Goal: Task Accomplishment & Management: Manage account settings

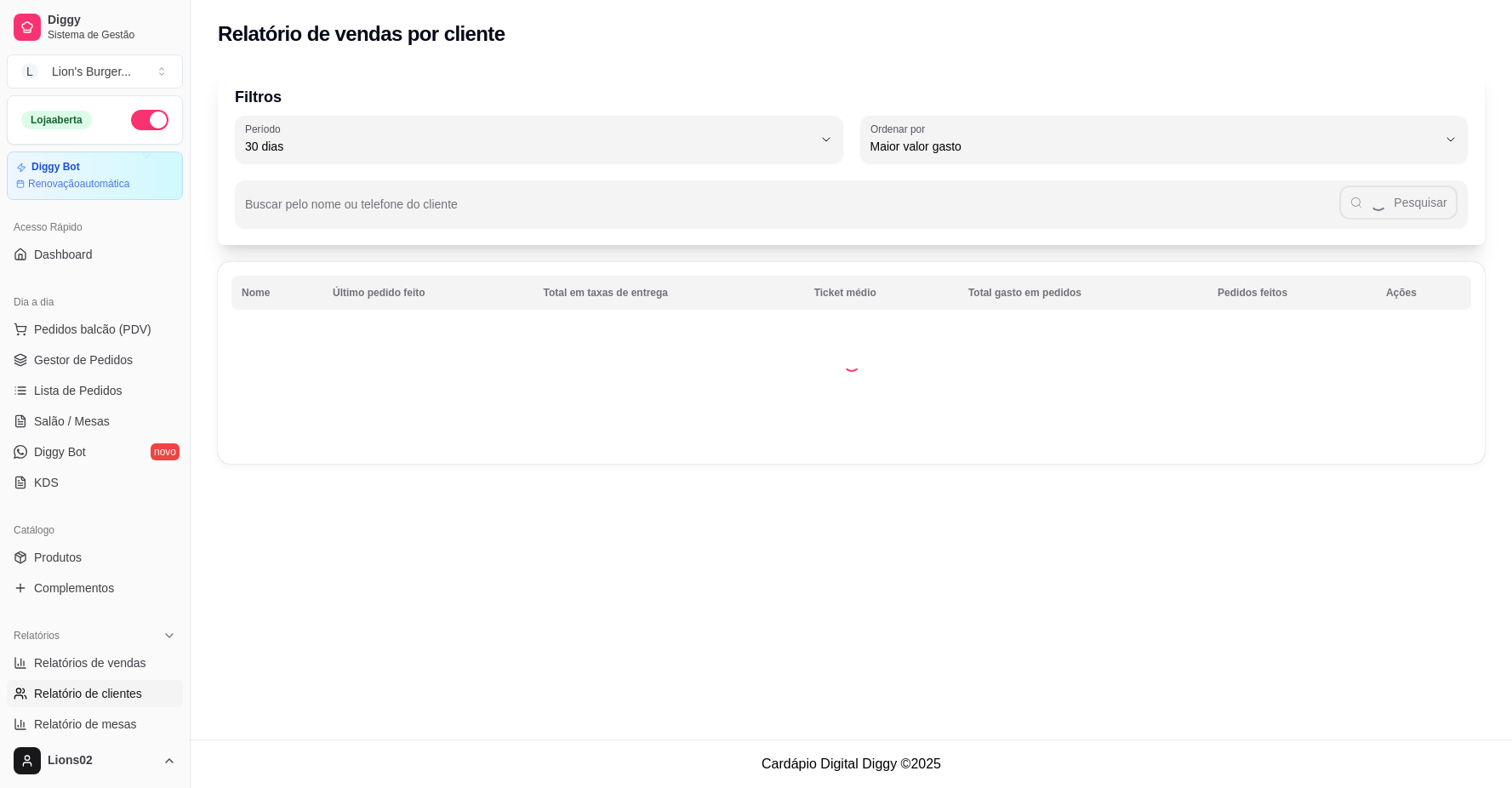
select select "30"
select select "HIGHEST_TOTAL_SPENT_WITH_ORDERS"
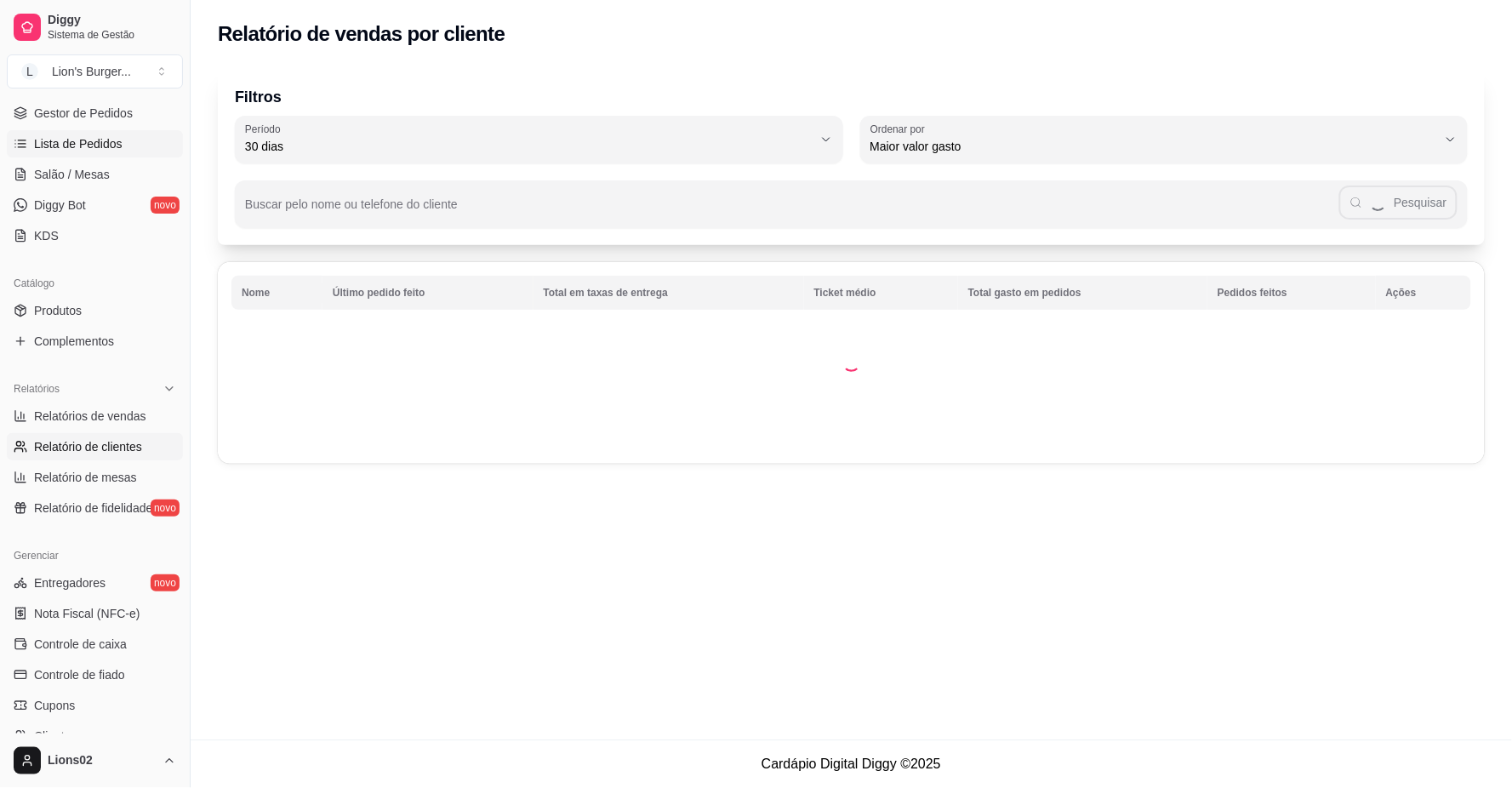
click at [81, 141] on span "Lista de Pedidos" at bounding box center [78, 144] width 89 height 17
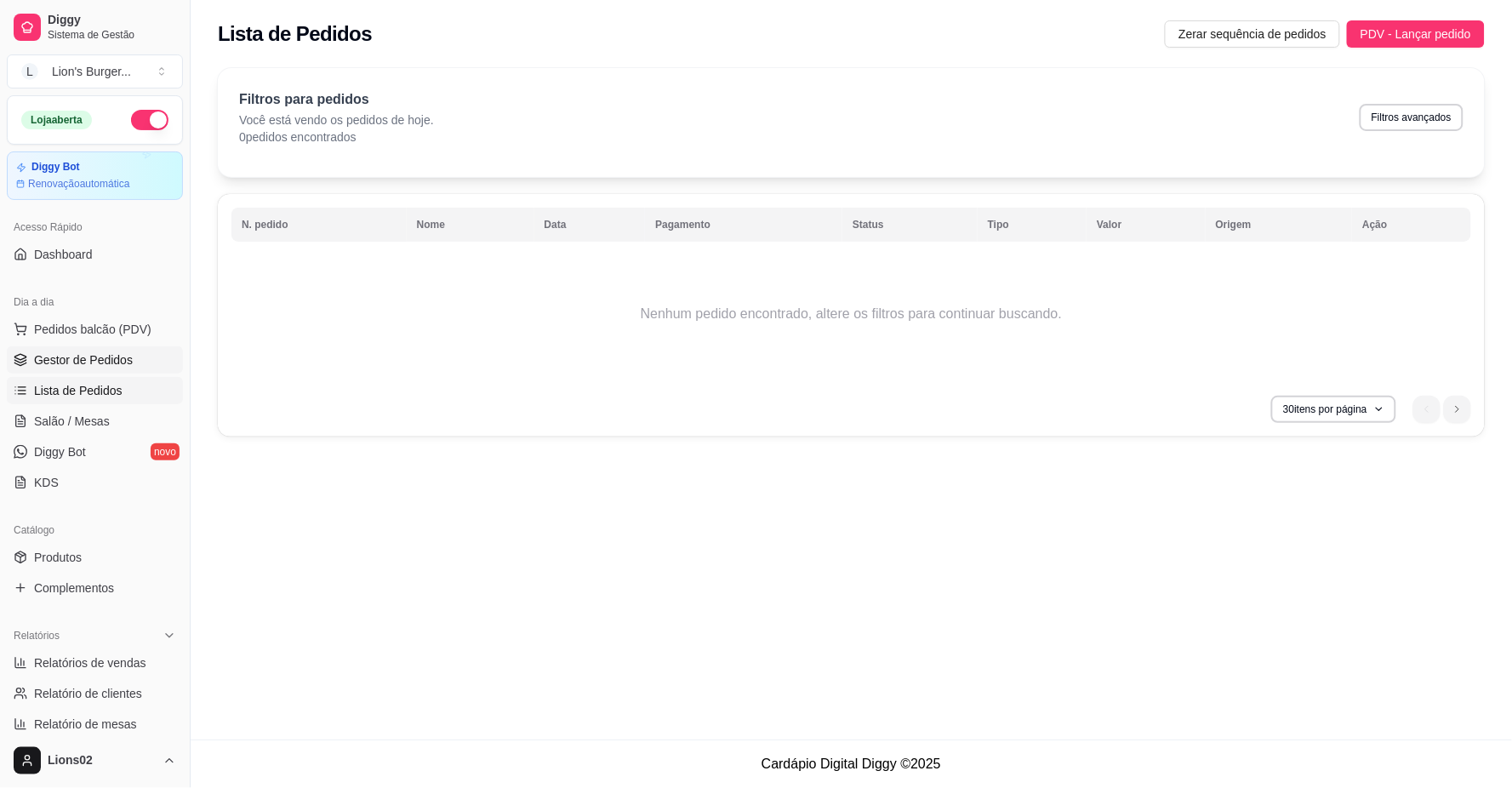
click at [99, 366] on span "Gestor de Pedidos" at bounding box center [83, 360] width 99 height 17
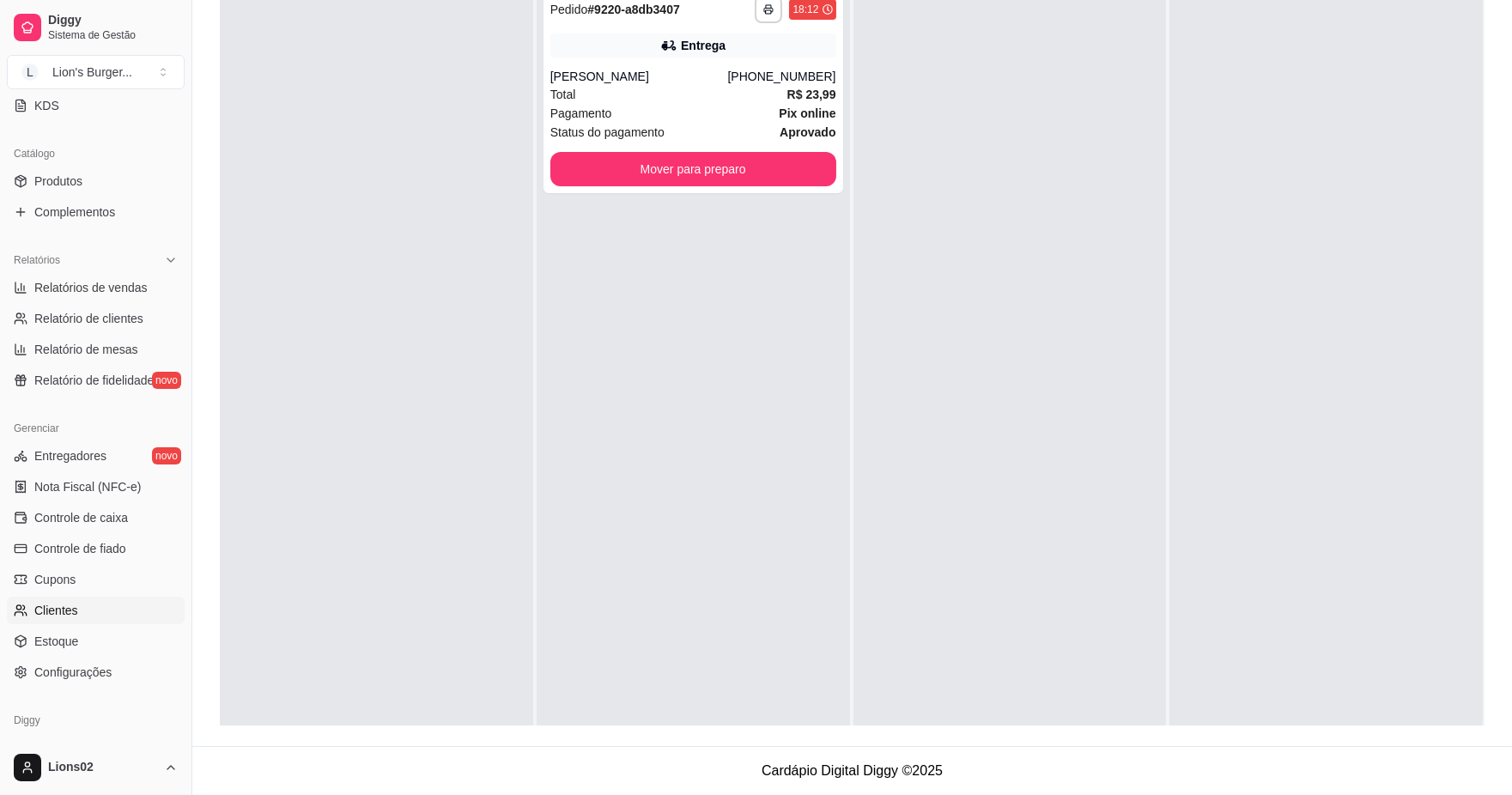
scroll to position [439, 0]
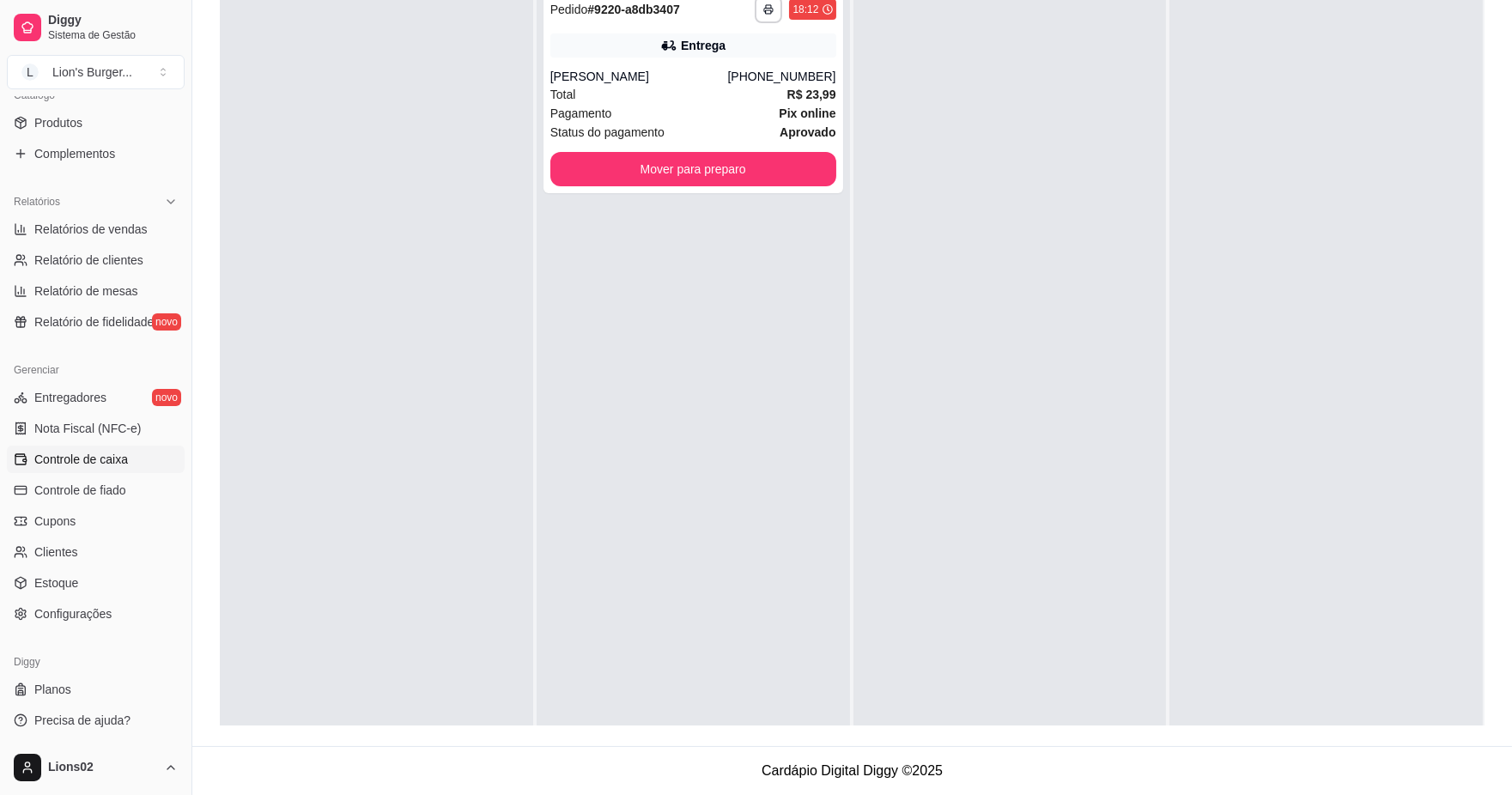
click at [156, 467] on link "Controle de caixa" at bounding box center [95, 459] width 178 height 28
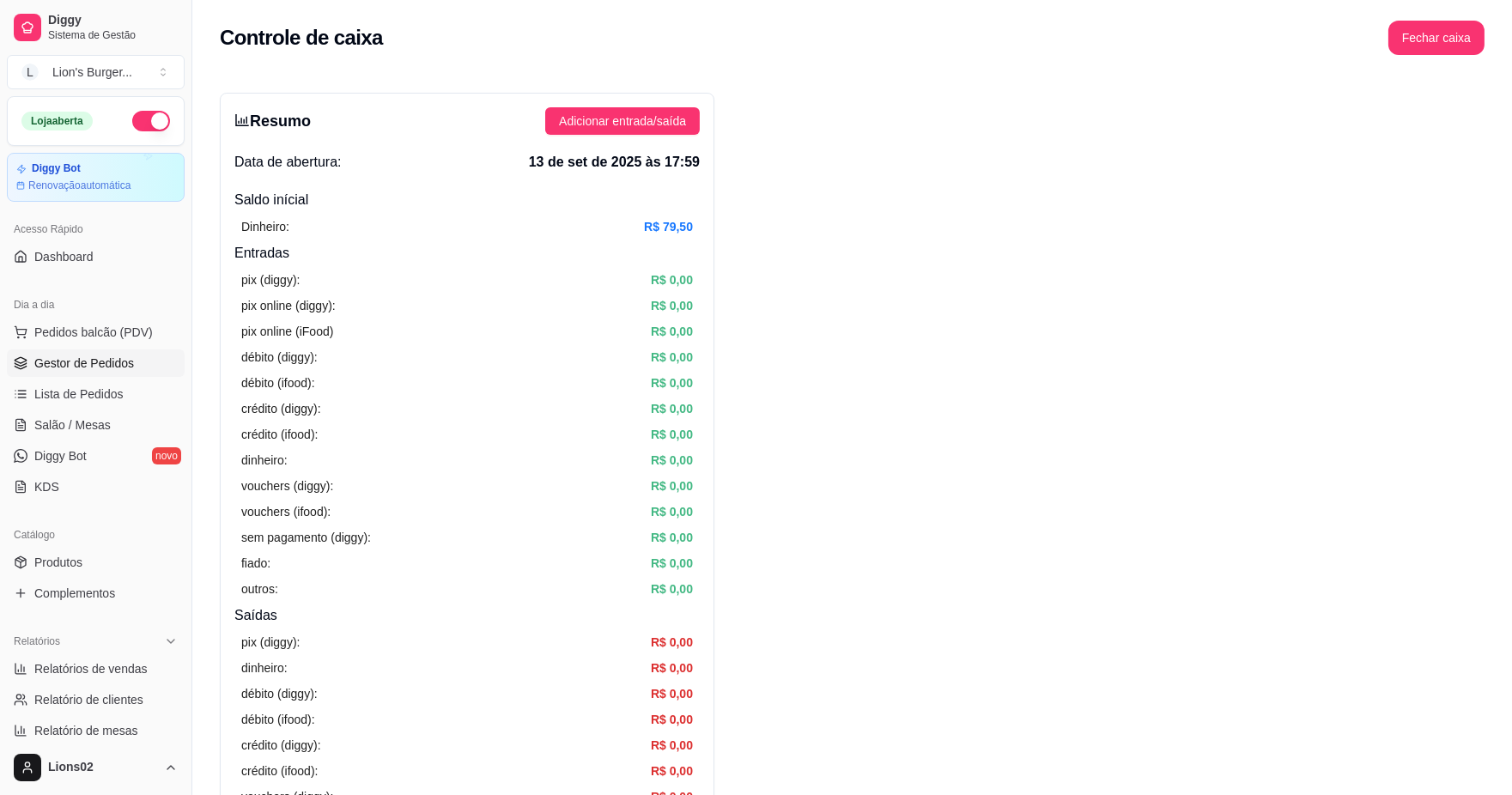
click at [69, 357] on span "Gestor de Pedidos" at bounding box center [84, 363] width 100 height 17
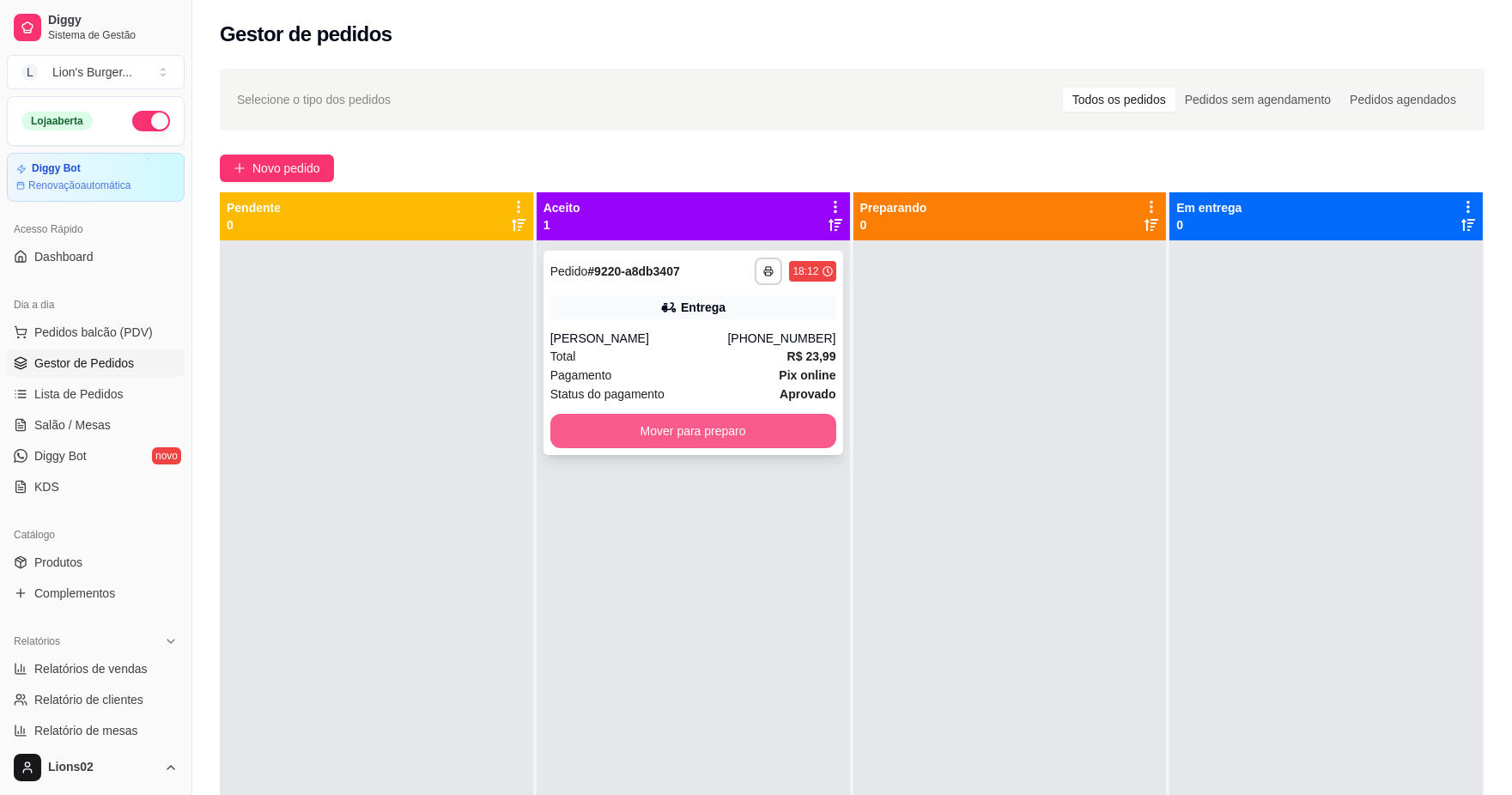
click at [798, 427] on button "Mover para preparo" at bounding box center [693, 430] width 286 height 34
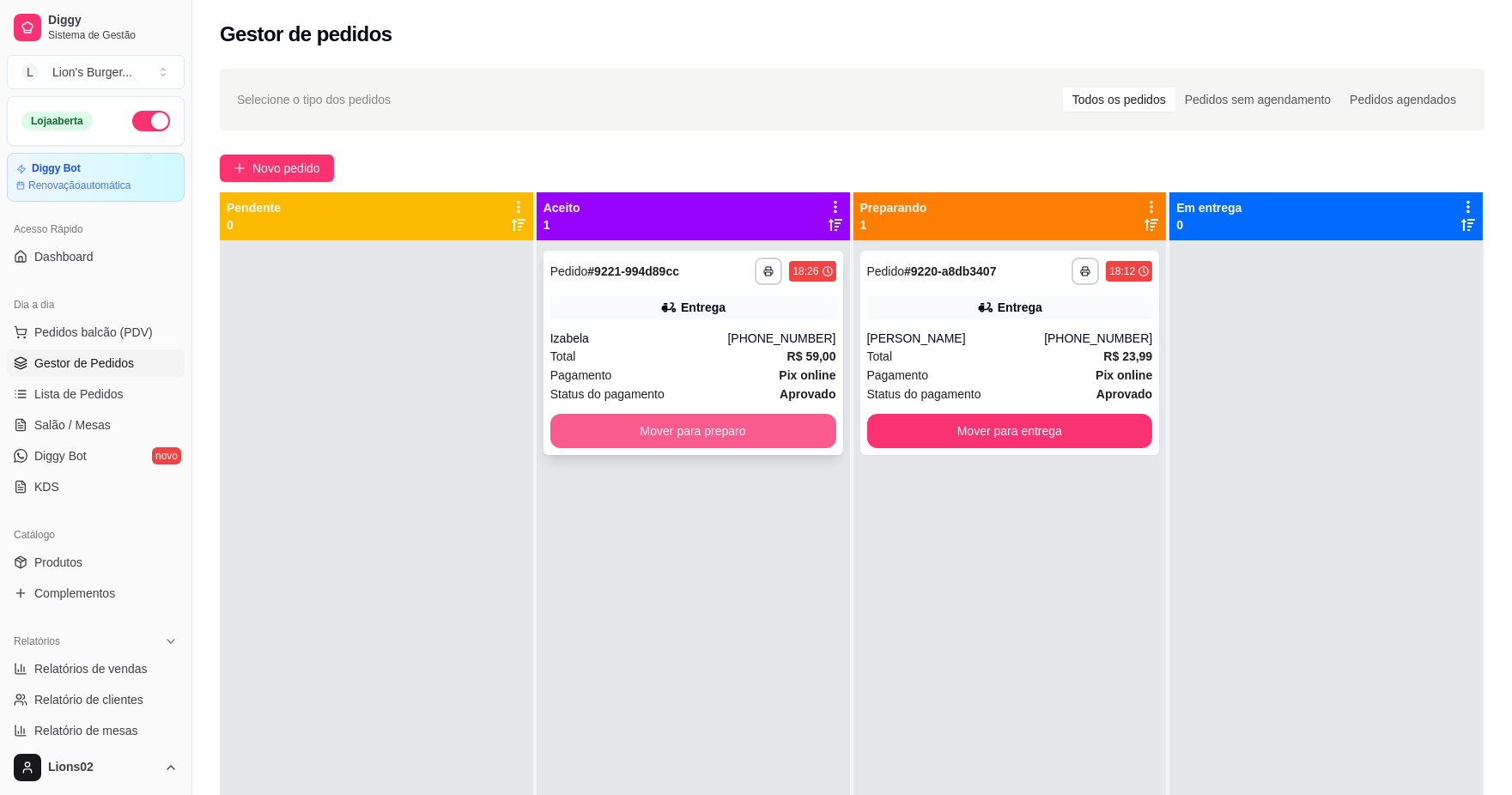
click at [732, 427] on button "Mover para preparo" at bounding box center [693, 430] width 286 height 34
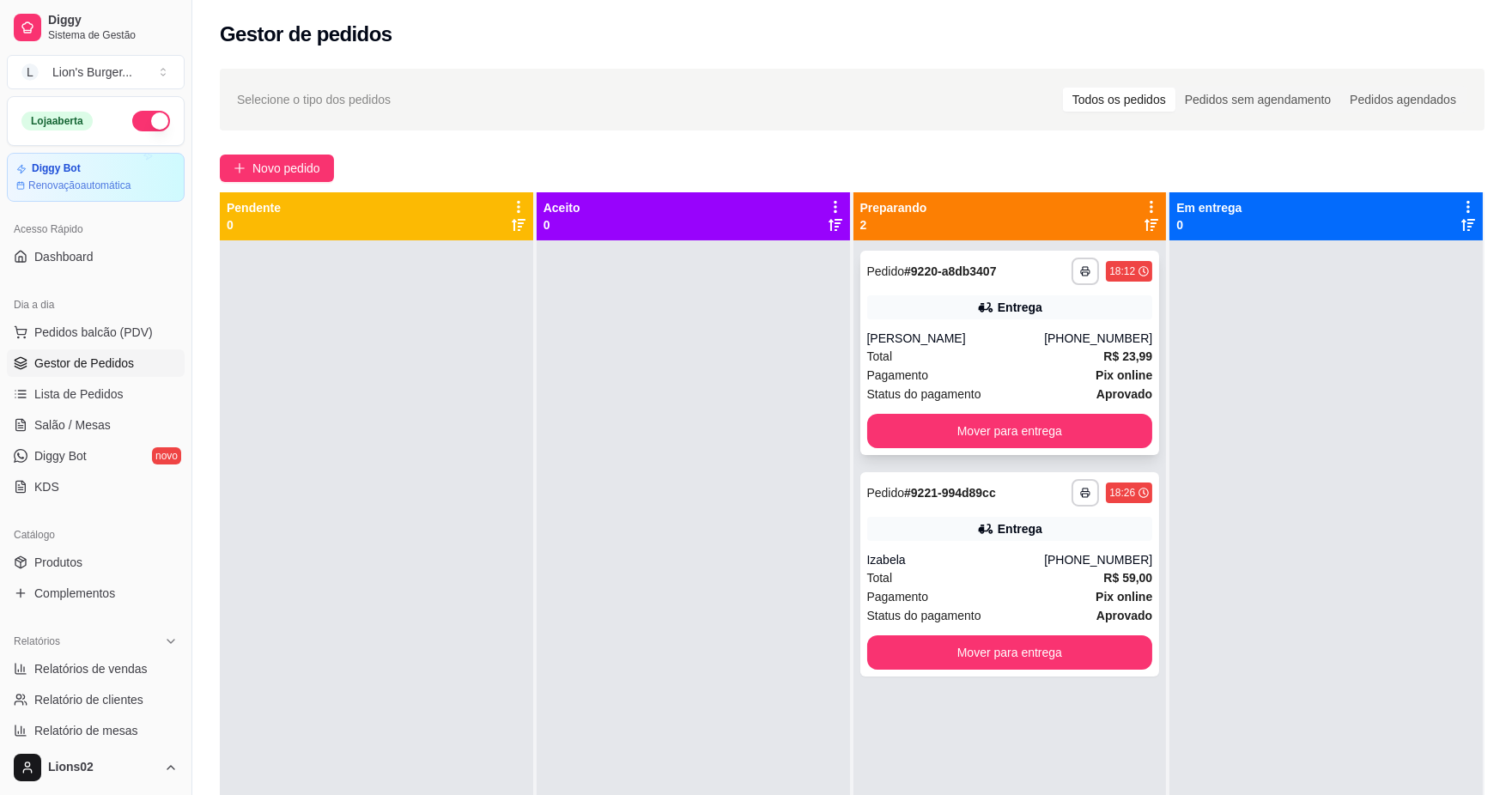
click at [1023, 269] on div "**********" at bounding box center [1009, 272] width 286 height 28
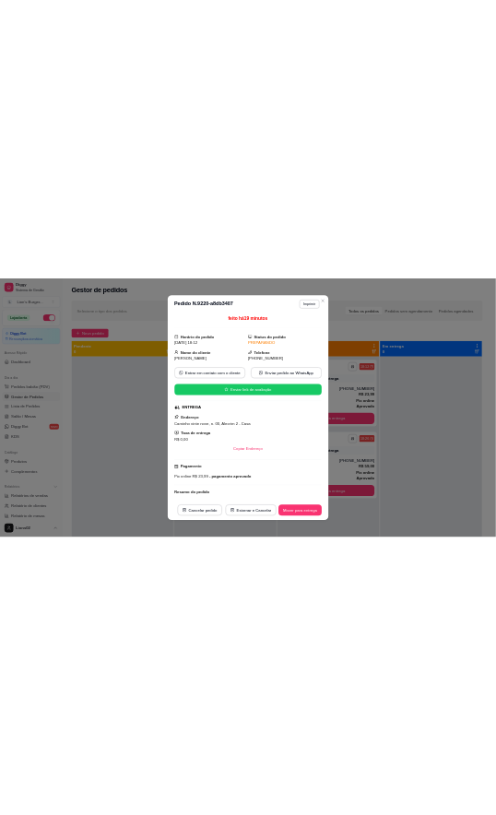
scroll to position [192, 0]
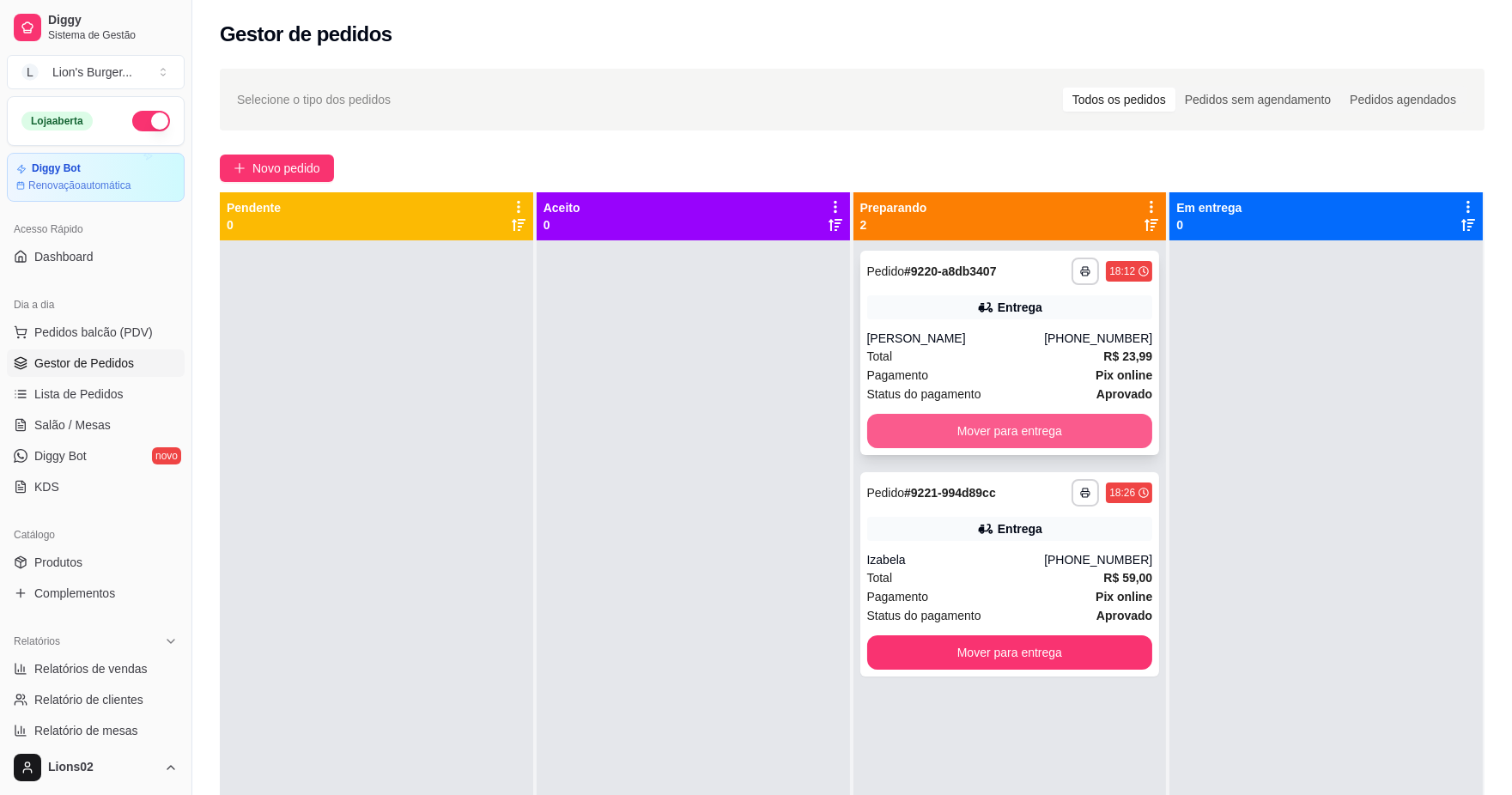
click at [1110, 431] on button "Mover para entrega" at bounding box center [1009, 430] width 286 height 34
